Goal: Navigation & Orientation: Understand site structure

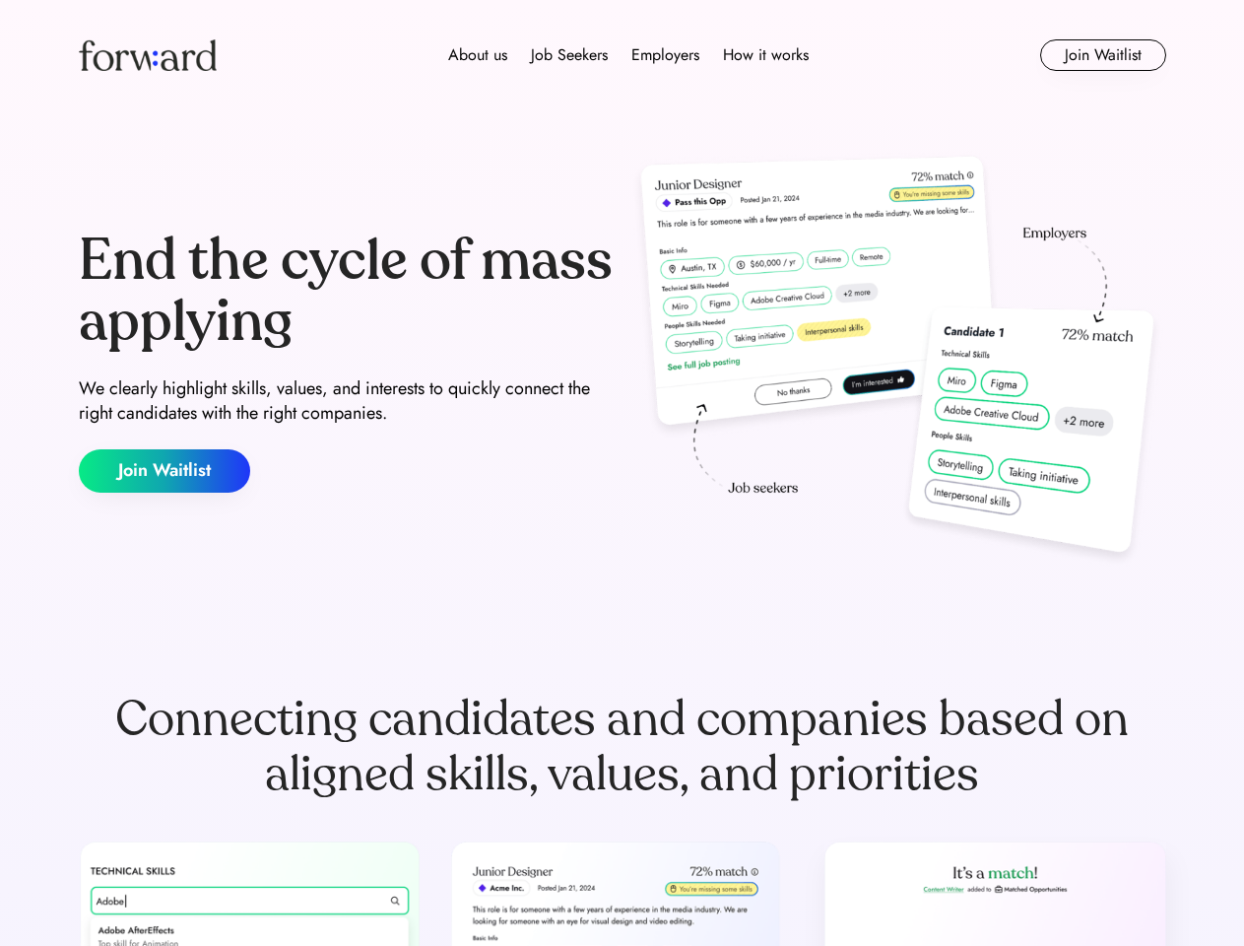
click at [621, 473] on div "End the cycle of mass applying We clearly highlight skills, values, and interes…" at bounding box center [622, 362] width 1087 height 424
click at [622, 55] on div "About us Job Seekers Employers How it works" at bounding box center [628, 55] width 776 height 24
click at [148, 55] on img at bounding box center [148, 55] width 138 height 32
click at [628, 55] on div "About us Job Seekers Employers How it works" at bounding box center [628, 55] width 776 height 24
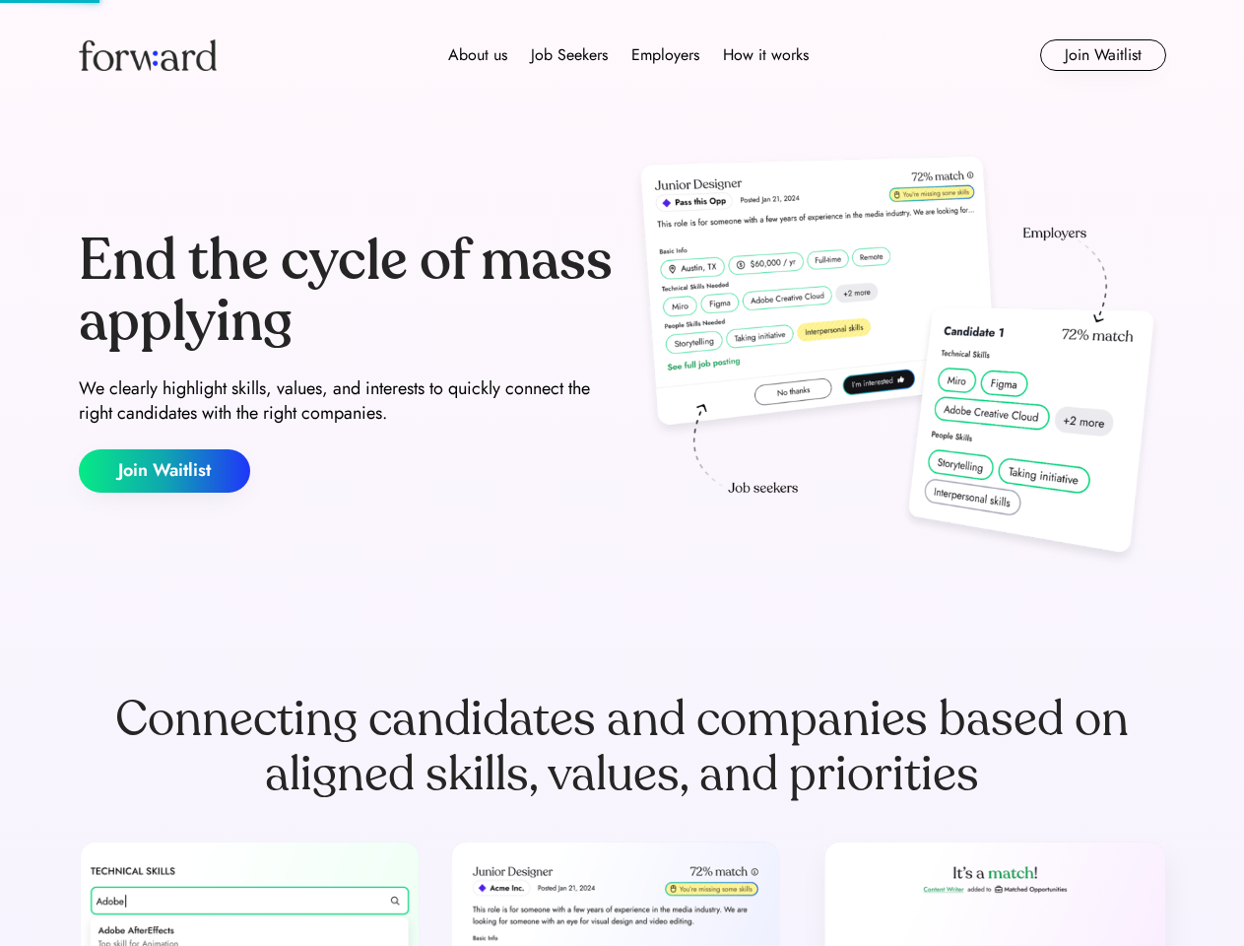
click at [478, 55] on div "About us" at bounding box center [477, 55] width 59 height 24
click at [569, 55] on div "Job Seekers" at bounding box center [569, 55] width 77 height 24
click at [665, 55] on div "Employers" at bounding box center [665, 55] width 68 height 24
click at [764, 55] on div "How it works" at bounding box center [766, 55] width 86 height 24
click at [1102, 55] on button "Join Waitlist" at bounding box center [1103, 55] width 126 height 32
